Goal: Find specific page/section: Find specific page/section

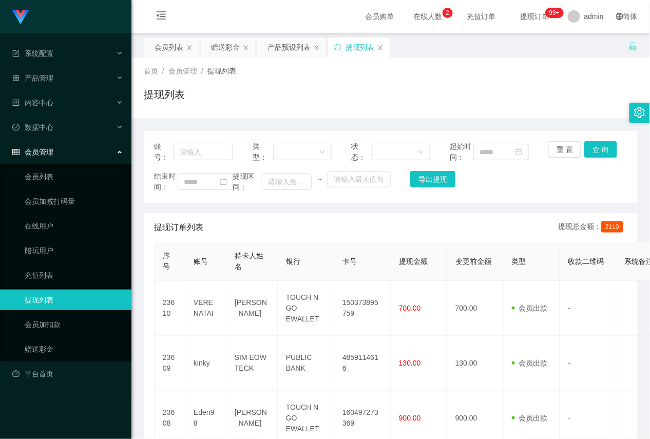
click at [168, 48] on div "会员列表" at bounding box center [169, 47] width 29 height 20
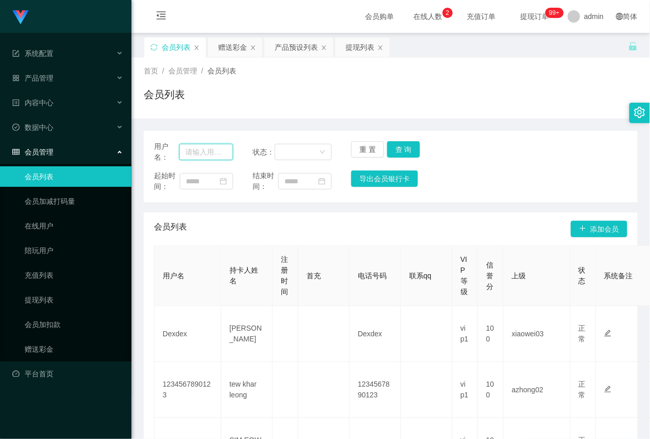
click at [205, 151] on input "text" at bounding box center [205, 152] width 53 height 16
paste input "Eden98"
click at [396, 147] on button "查 询" at bounding box center [403, 149] width 33 height 16
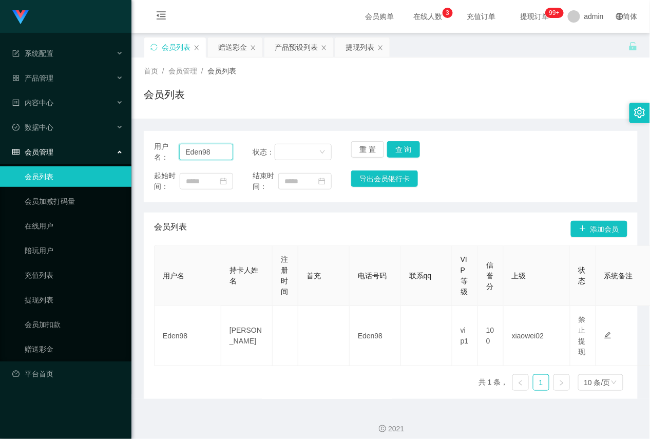
click at [213, 150] on input "Eden98" at bounding box center [205, 152] width 53 height 16
paste input "LeoLim123"
click at [398, 151] on button "查 询" at bounding box center [403, 149] width 33 height 16
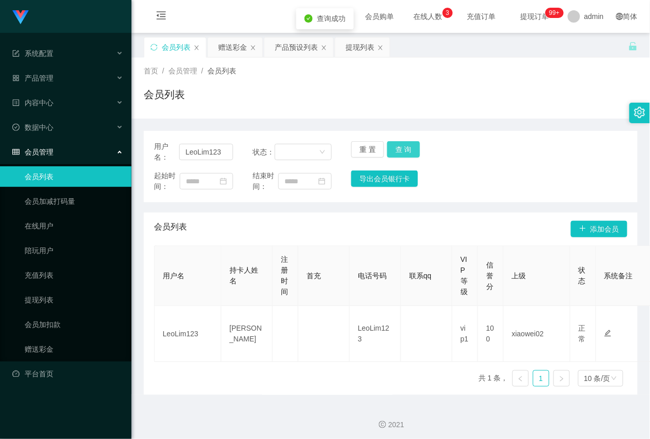
click at [398, 151] on button "查 询" at bounding box center [403, 149] width 33 height 16
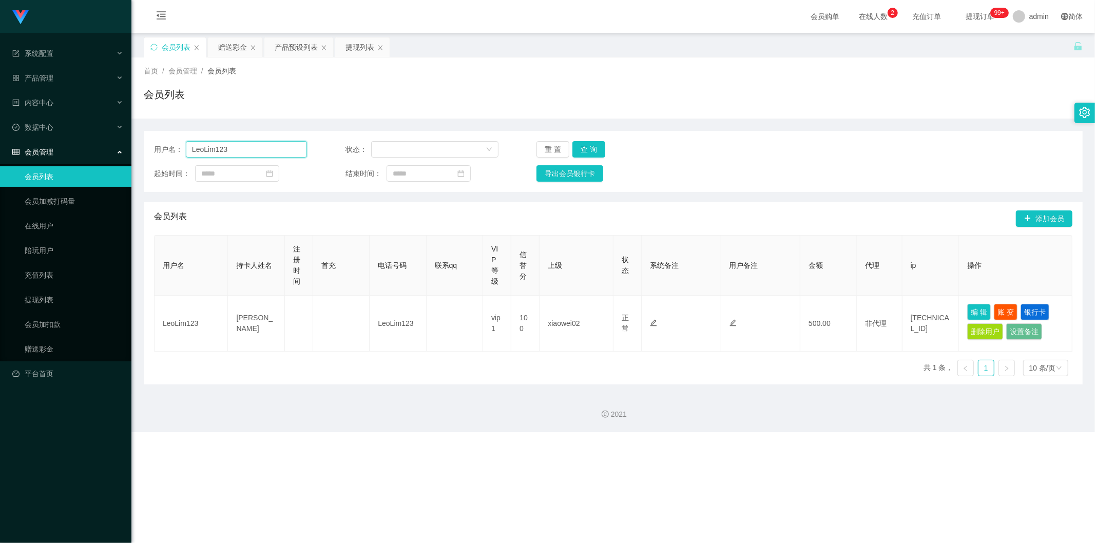
click at [244, 155] on input "LeoLim123" at bounding box center [246, 149] width 121 height 16
paste input "9782"
type input "9782"
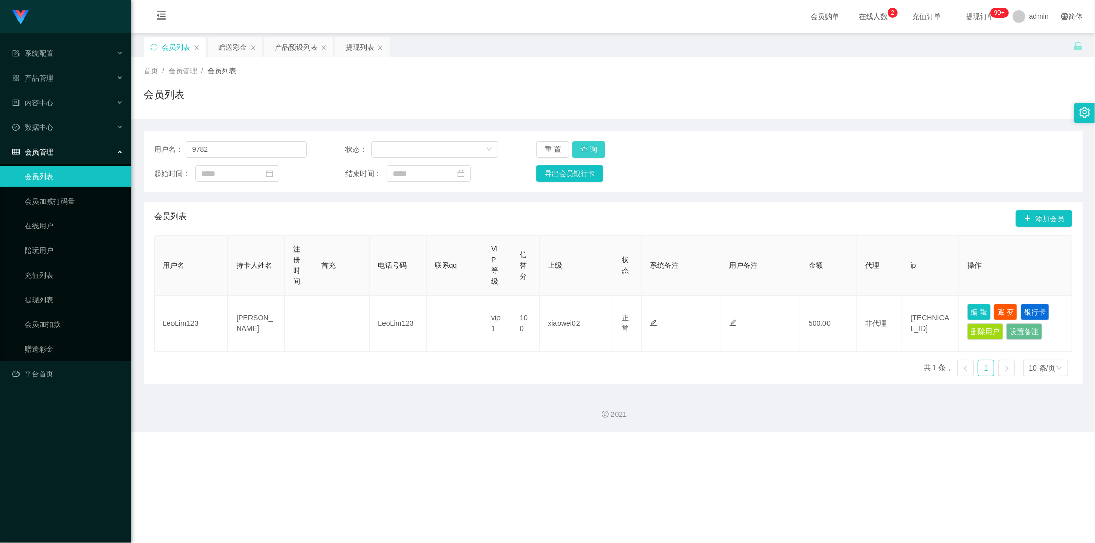
click at [591, 150] on button "查 询" at bounding box center [588, 149] width 33 height 16
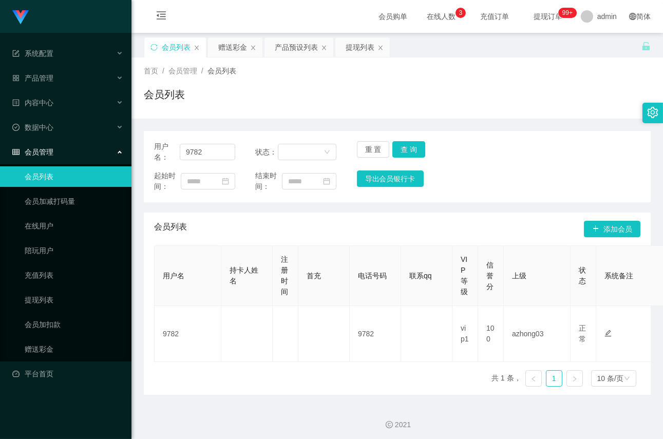
click at [425, 14] on span "在线人数 0 1 2 3 4 5 6 7 8 9 0 1 2 3 4 5 6 7 8 9 0 1 2 3 4 5 6 7 8 9" at bounding box center [440, 16] width 39 height 7
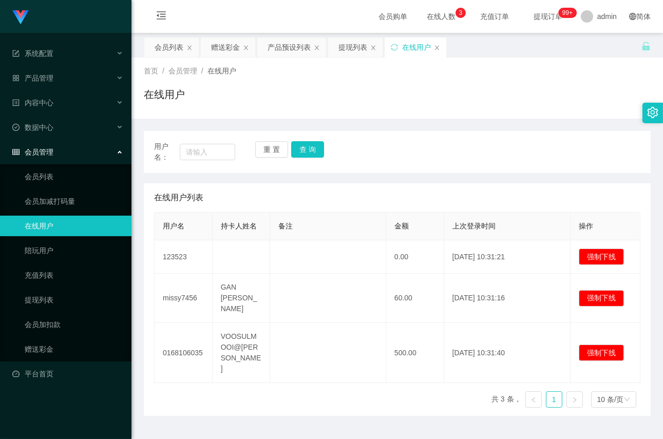
click at [425, 18] on span "在线人数 0 1 2 3 4 5 6 7 8 9 0 1 2 3 4 5 6 7 8 9 0 1 2 3 4 5 6 7 8 9" at bounding box center [440, 16] width 39 height 7
click at [533, 17] on span "提现订单 99+" at bounding box center [547, 16] width 39 height 7
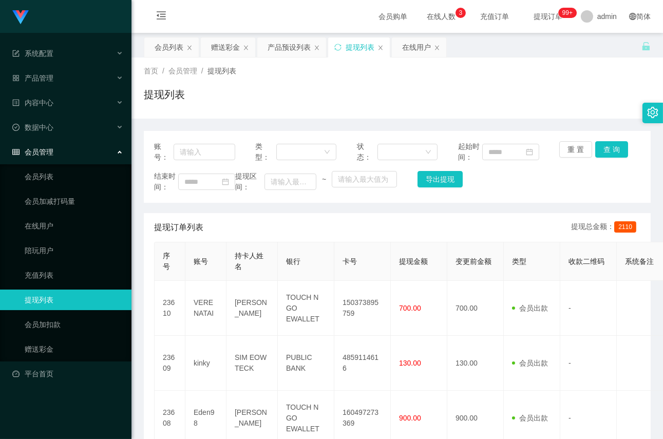
click at [479, 20] on span "充值订单" at bounding box center [494, 16] width 39 height 7
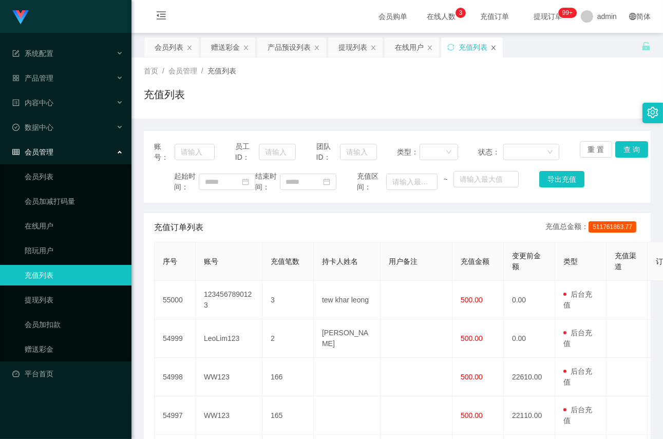
click at [493, 45] on icon "图标: close" at bounding box center [493, 48] width 6 height 6
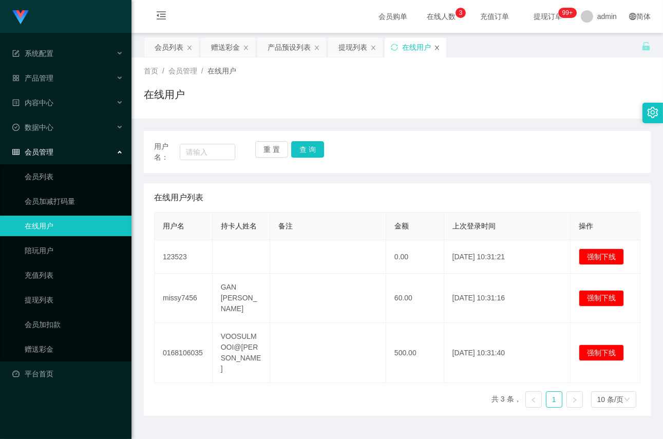
click at [436, 47] on icon "图标: close" at bounding box center [437, 48] width 6 height 6
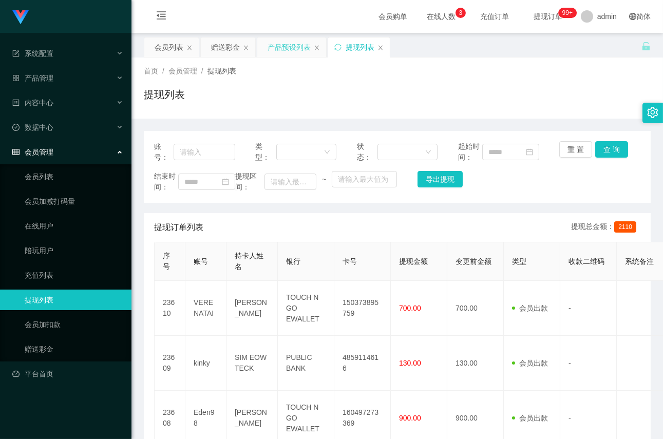
click at [284, 52] on div "产品预设列表" at bounding box center [288, 47] width 43 height 20
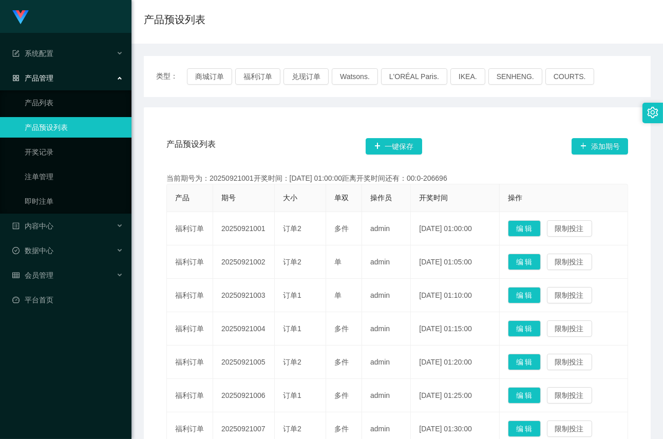
scroll to position [114, 0]
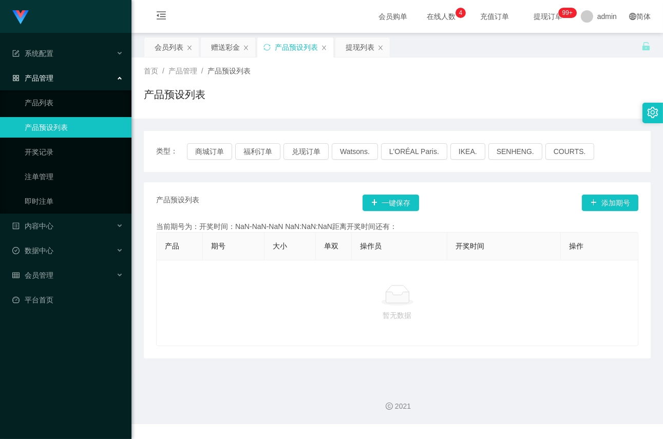
click at [291, 47] on div "产品预设列表" at bounding box center [296, 47] width 43 height 20
click at [290, 47] on div "产品预设列表" at bounding box center [296, 47] width 43 height 20
